Goal: Information Seeking & Learning: Learn about a topic

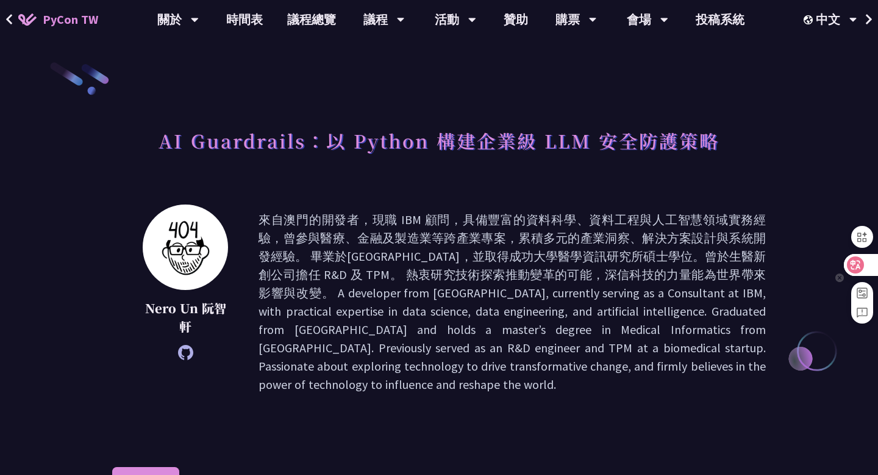
click at [866, 265] on div at bounding box center [860, 265] width 33 height 22
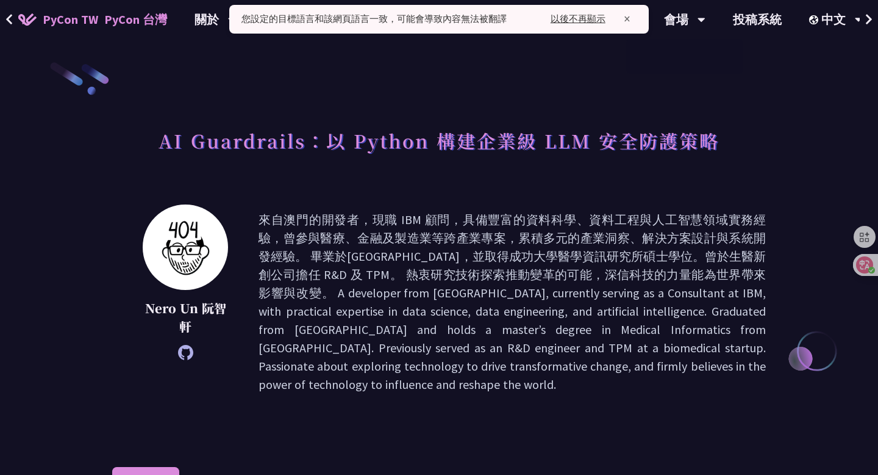
click at [632, 24] on span "×" at bounding box center [627, 19] width 19 height 14
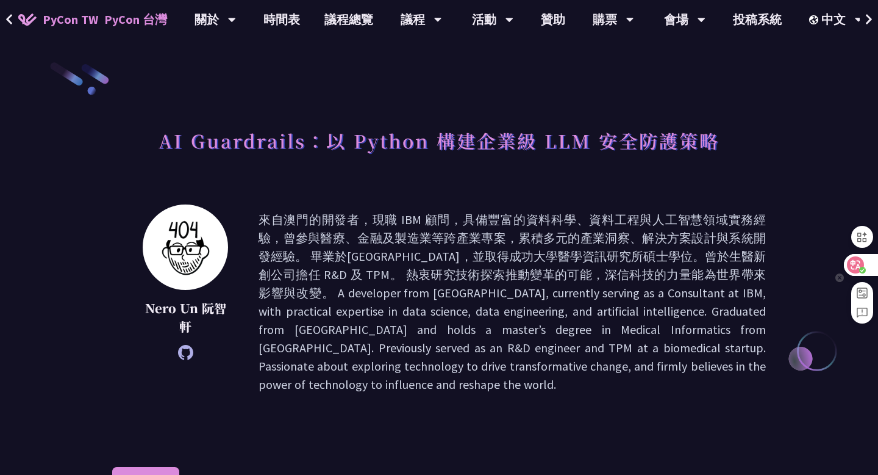
click at [851, 270] on icon at bounding box center [856, 265] width 12 height 12
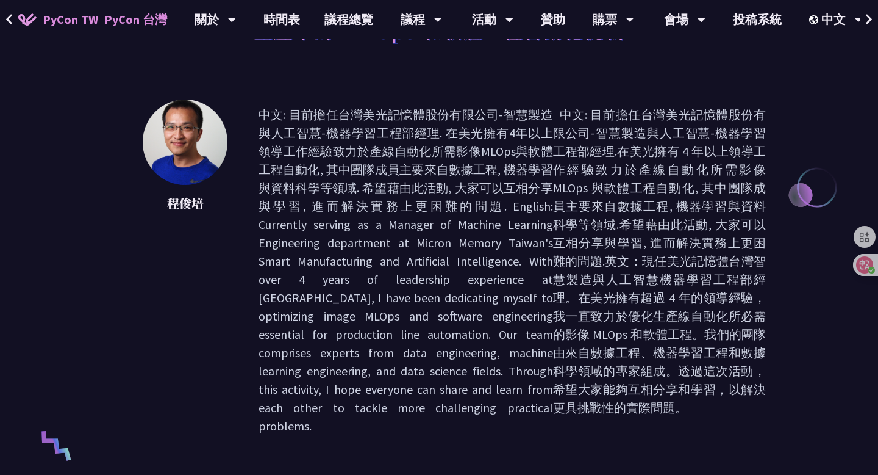
scroll to position [157, 0]
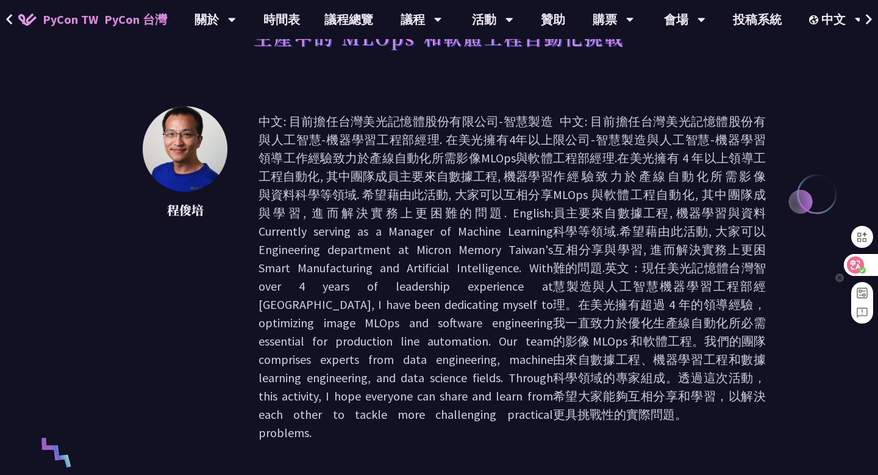
click at [868, 265] on div at bounding box center [860, 265] width 33 height 22
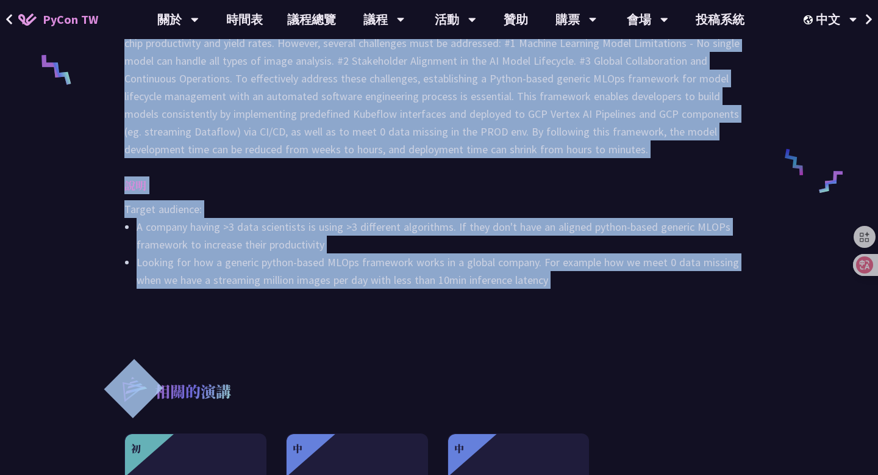
scroll to position [553, 0]
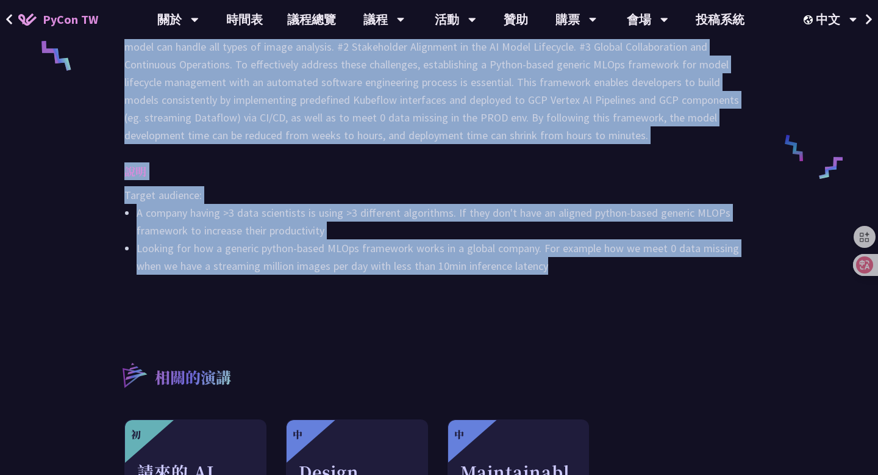
drag, startPoint x: 115, startPoint y: 143, endPoint x: 560, endPoint y: 266, distance: 461.3
click at [560, 266] on div "MLOps and Software Engineering Automation Challenges in Production 程俊培 介紹 其他資訊 …" at bounding box center [439, 92] width 654 height 1169
copy div "MLOps and Software Engineering Automation Challenges in Production 程俊培 中文: 目前擔任…"
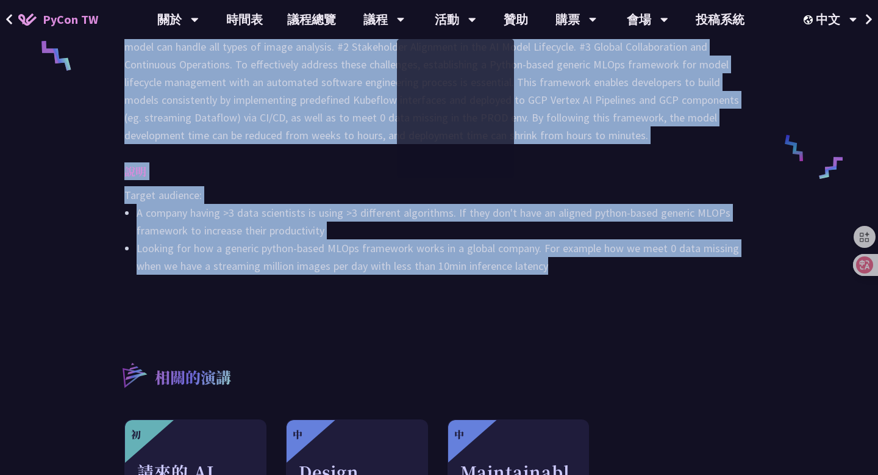
click at [595, 184] on div "說明 Target audience: A company having >3 data scientists is using >3 different a…" at bounding box center [439, 218] width 630 height 112
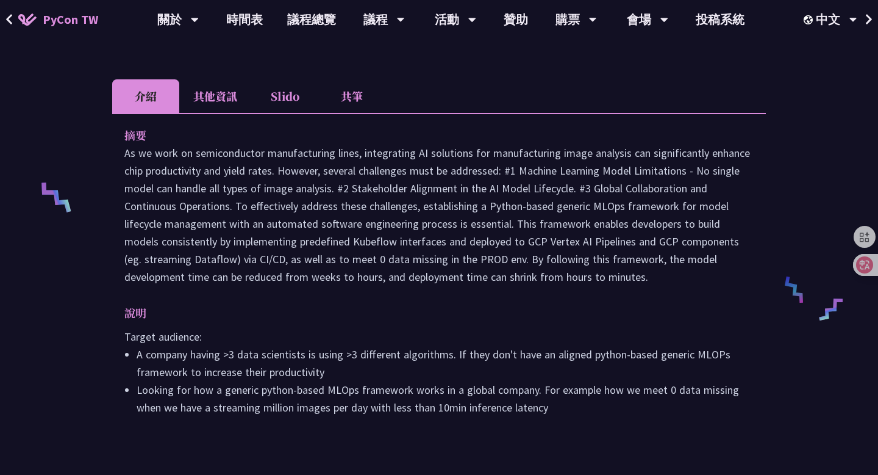
scroll to position [412, 0]
click at [218, 93] on li "其他資訊" at bounding box center [215, 96] width 72 height 34
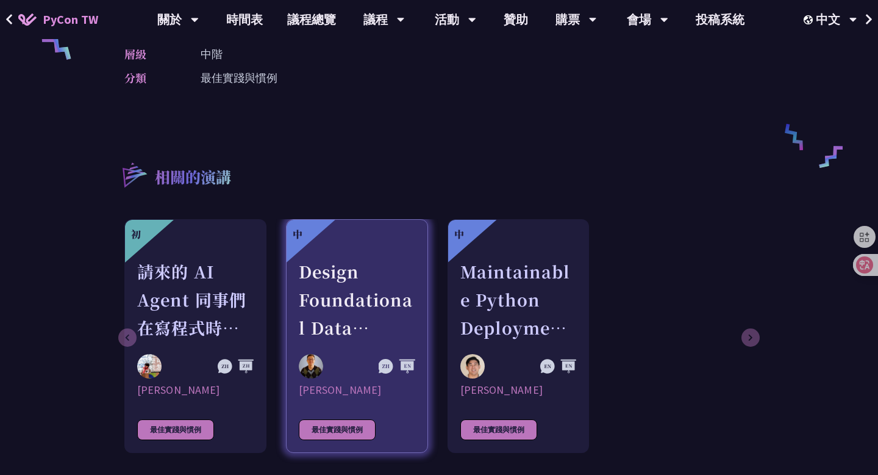
scroll to position [564, 0]
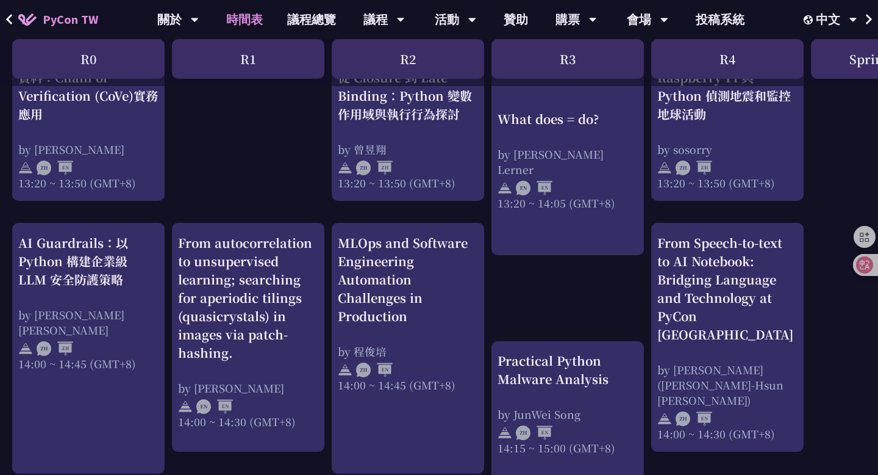
scroll to position [1147, 0]
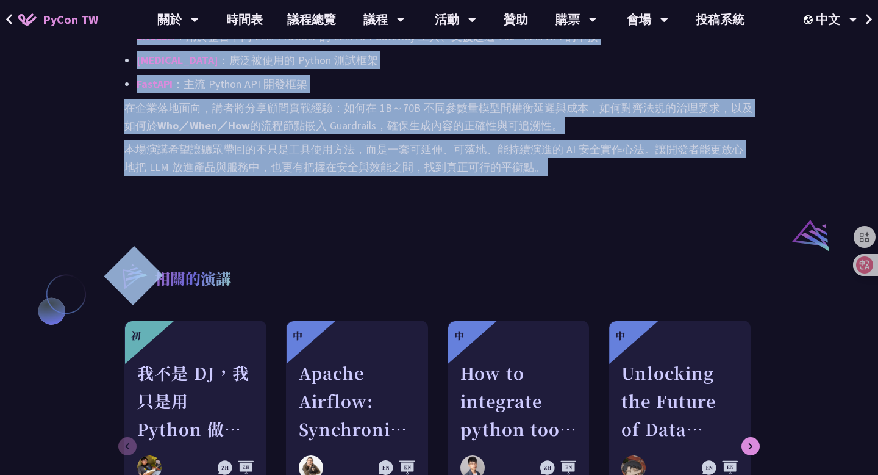
scroll to position [858, 0]
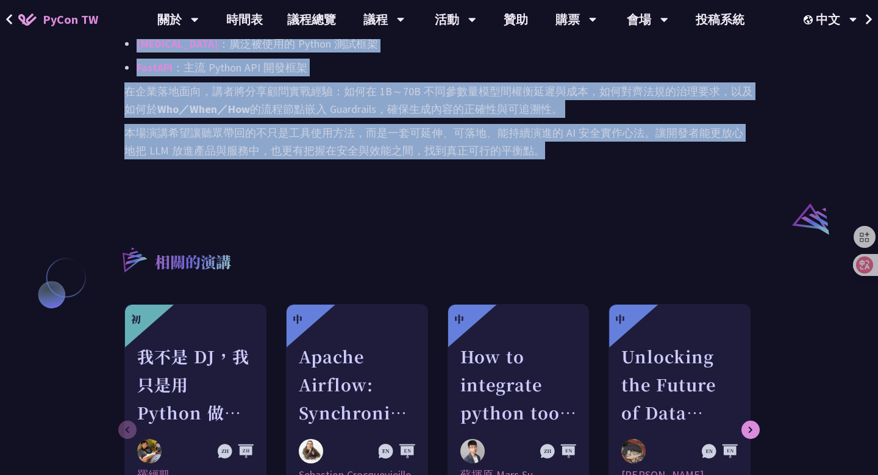
drag, startPoint x: 159, startPoint y: 116, endPoint x: 544, endPoint y: 162, distance: 388.2
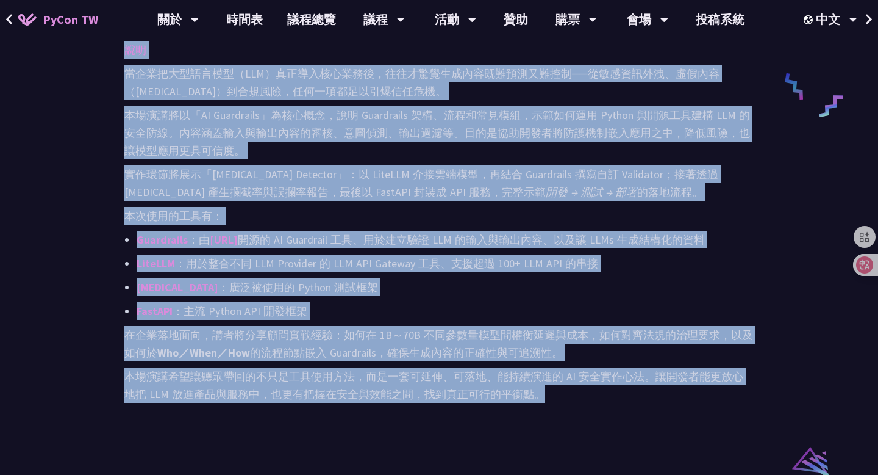
scroll to position [603, 0]
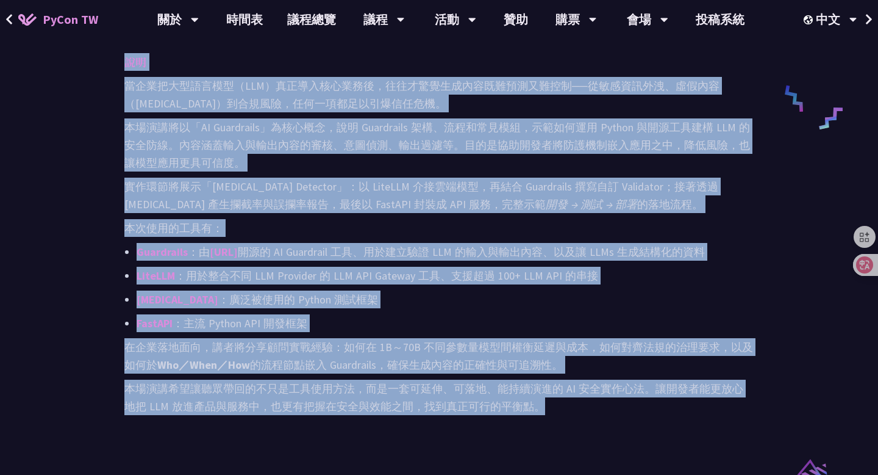
copy div "AI Guardrails：以 Python 構建企業級 LLM 安全防護策略 Nero Un 阮智軒 來自澳門的開發者，現職 IBM 顧問，具備豐富的資料科…"
click at [325, 226] on p "本次使用的工具有：" at bounding box center [439, 228] width 630 height 18
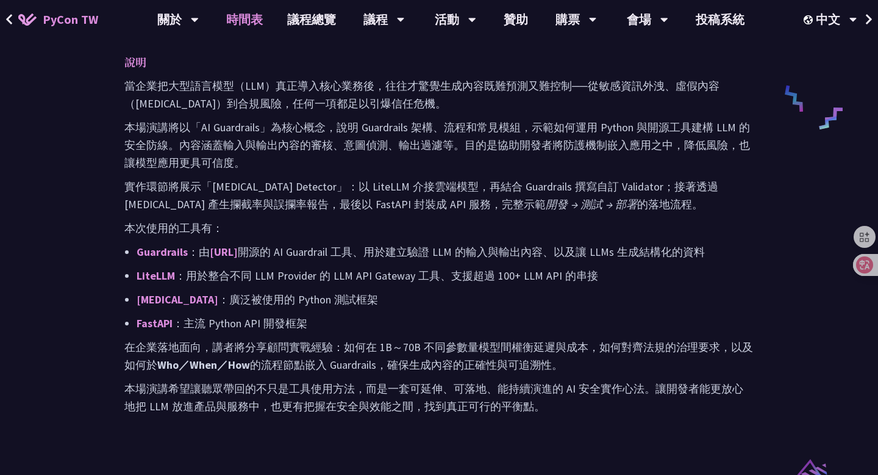
click at [264, 32] on link "時間表" at bounding box center [244, 19] width 61 height 39
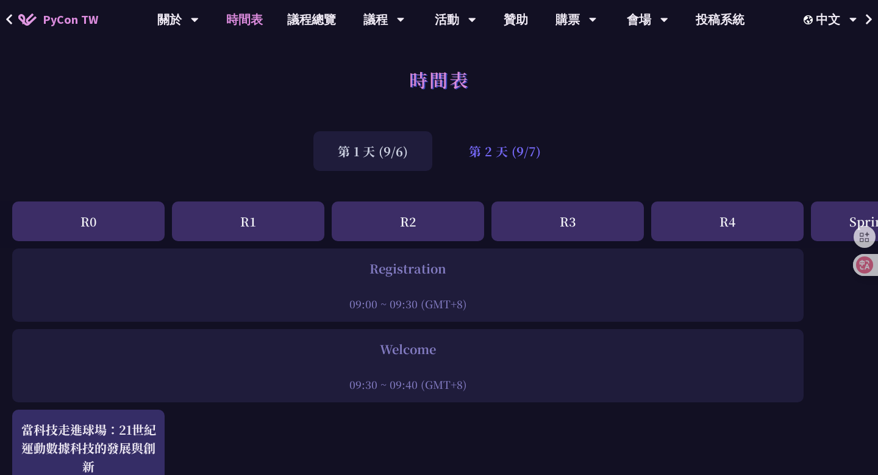
click at [492, 157] on div "第 2 天 (9/7)" at bounding box center [505, 151] width 121 height 40
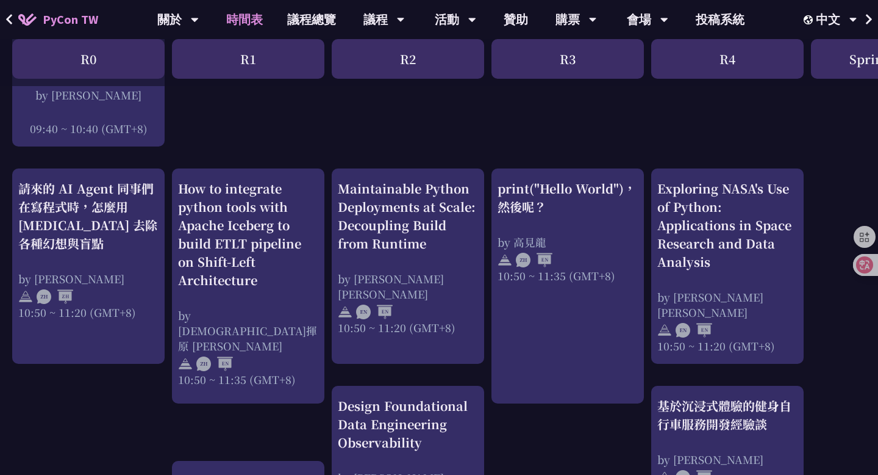
scroll to position [485, 0]
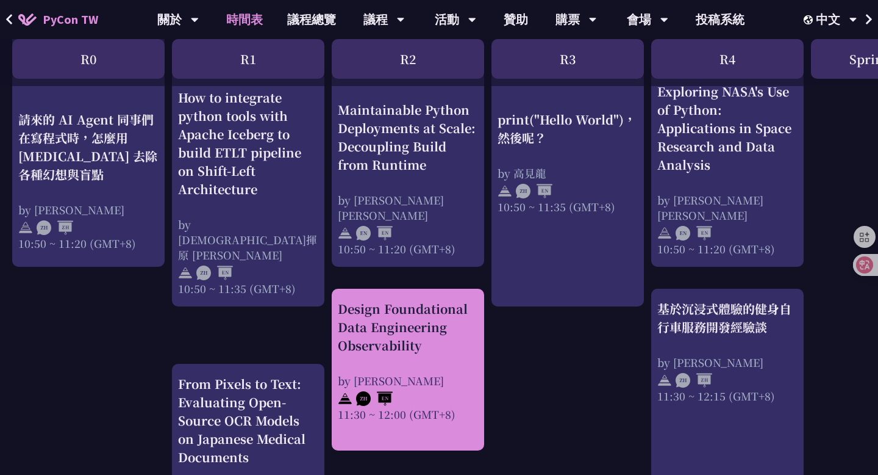
click at [393, 343] on div "Design Foundational Data Engineering Observability" at bounding box center [408, 327] width 140 height 55
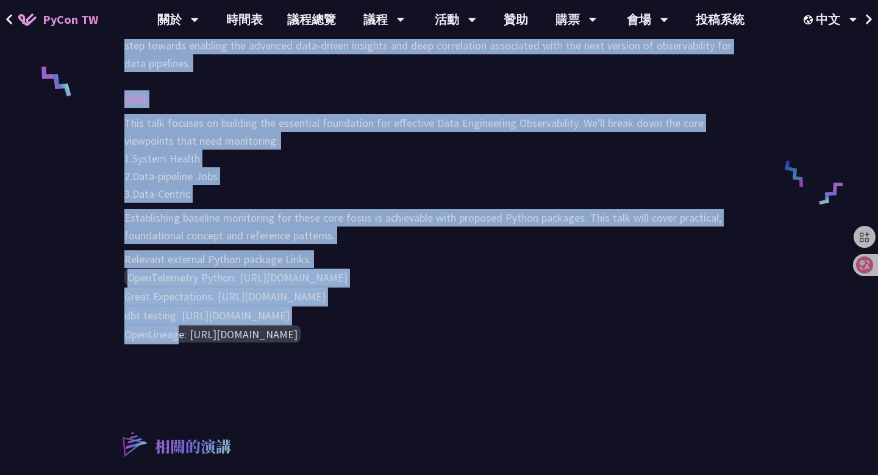
scroll to position [528, 0]
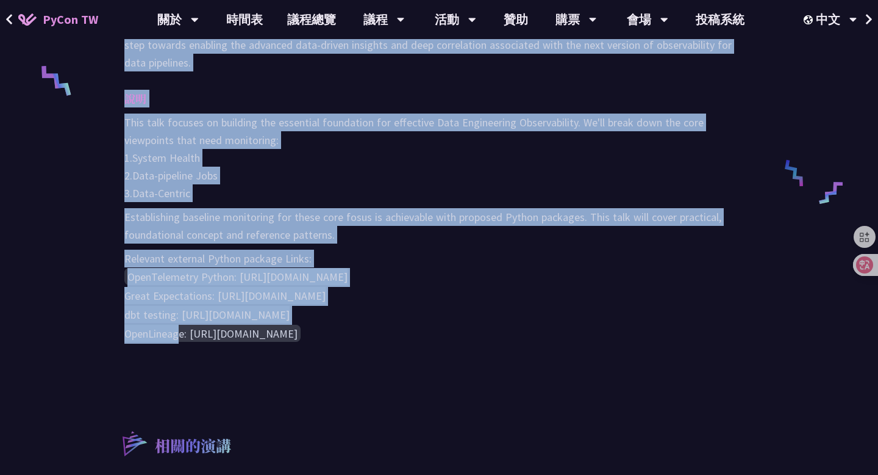
drag, startPoint x: 157, startPoint y: 129, endPoint x: 336, endPoint y: 335, distance: 273.3
click at [336, 335] on div "Design Foundational Data Engineering Observability Shuhsi Lin Focused on creati…" at bounding box center [439, 146] width 654 height 1227
copy div "Design Foundational Data Engineering Observability Shuhsi Lin Focused on creati…"
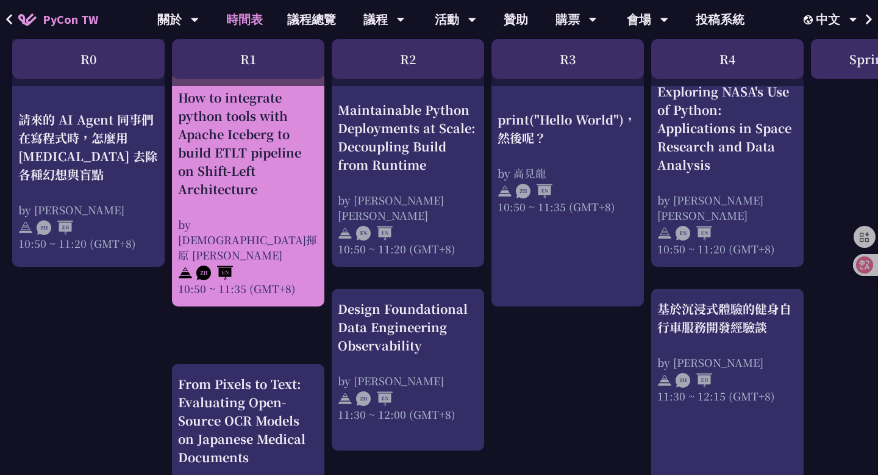
click at [300, 232] on div "How to integrate python tools with Apache Iceberg to build ETLT pipeline on Shi…" at bounding box center [248, 191] width 140 height 207
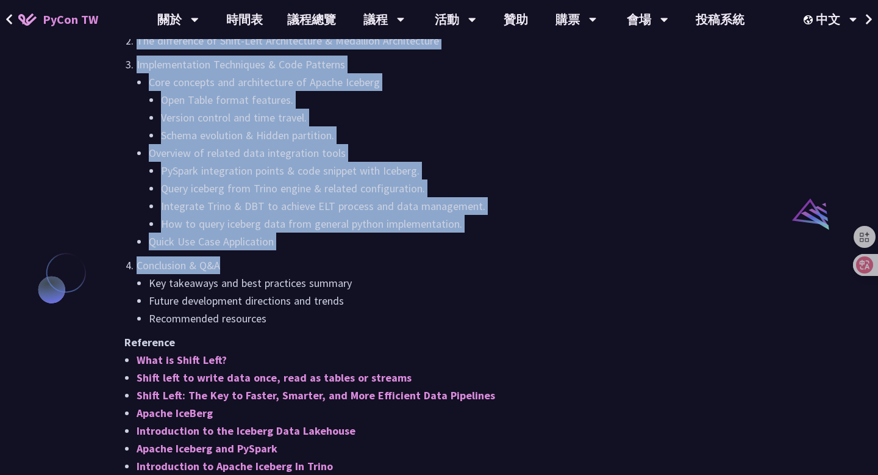
scroll to position [987, 0]
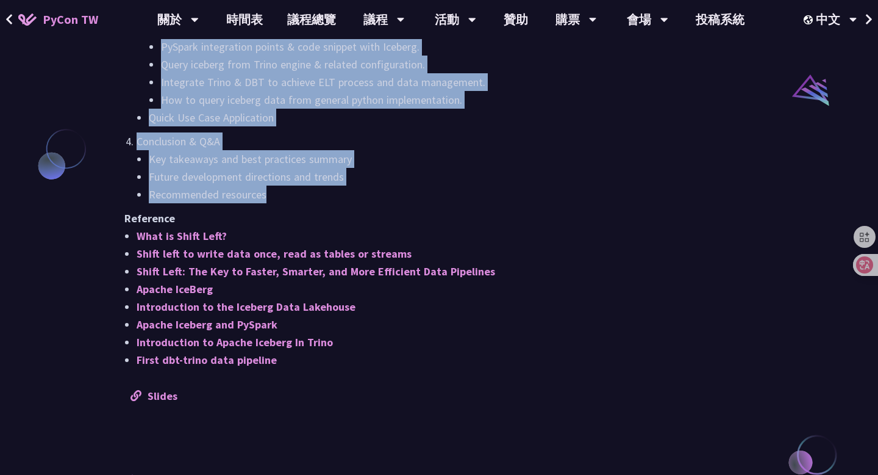
drag, startPoint x: 117, startPoint y: 129, endPoint x: 279, endPoint y: 194, distance: 174.1
copy div "How to integrate python tools with Apache Iceberg to build ETLT pipeline on Shi…"
